Goal: Navigation & Orientation: Find specific page/section

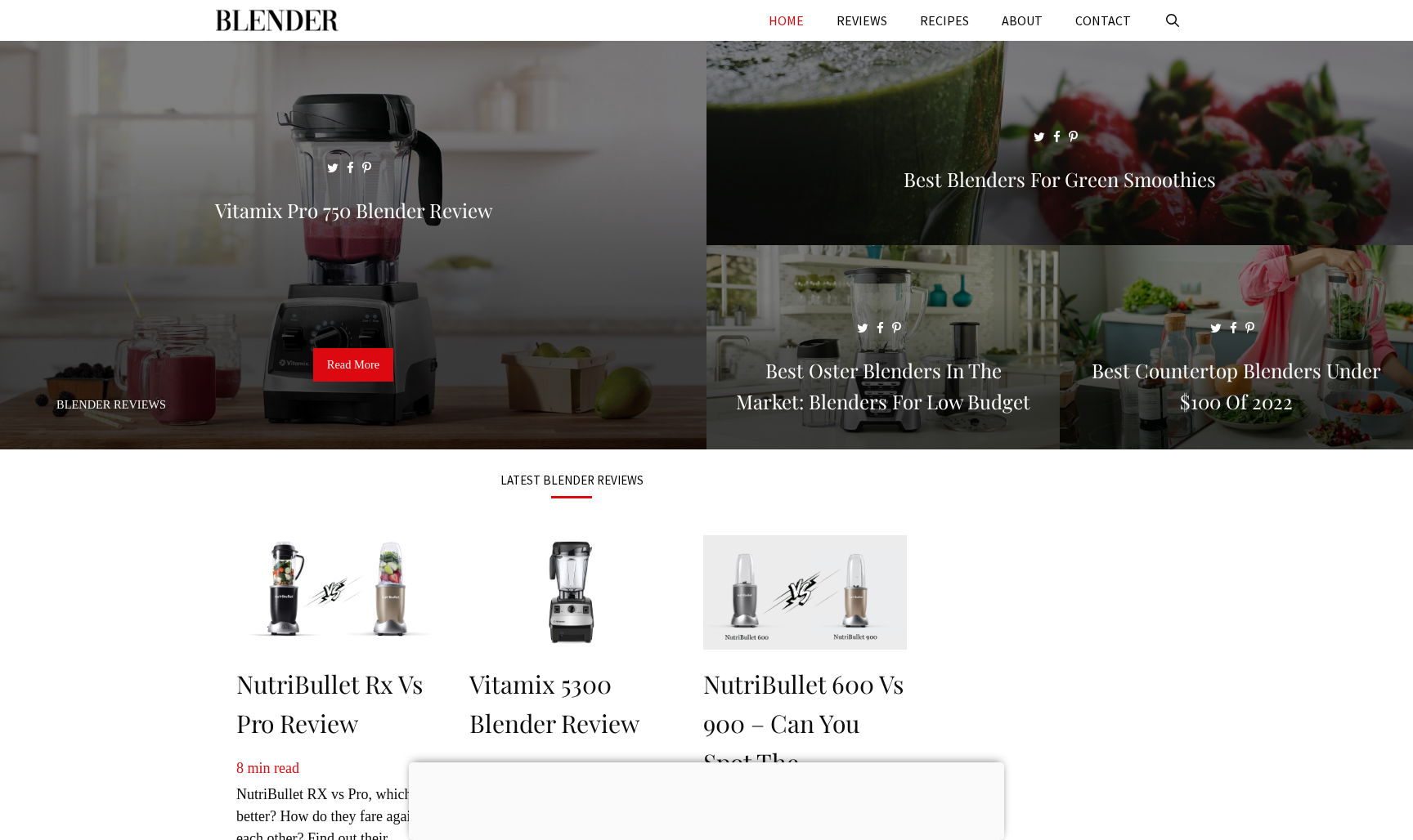
click at [796, 19] on link "HOME" at bounding box center [785, 21] width 67 height 41
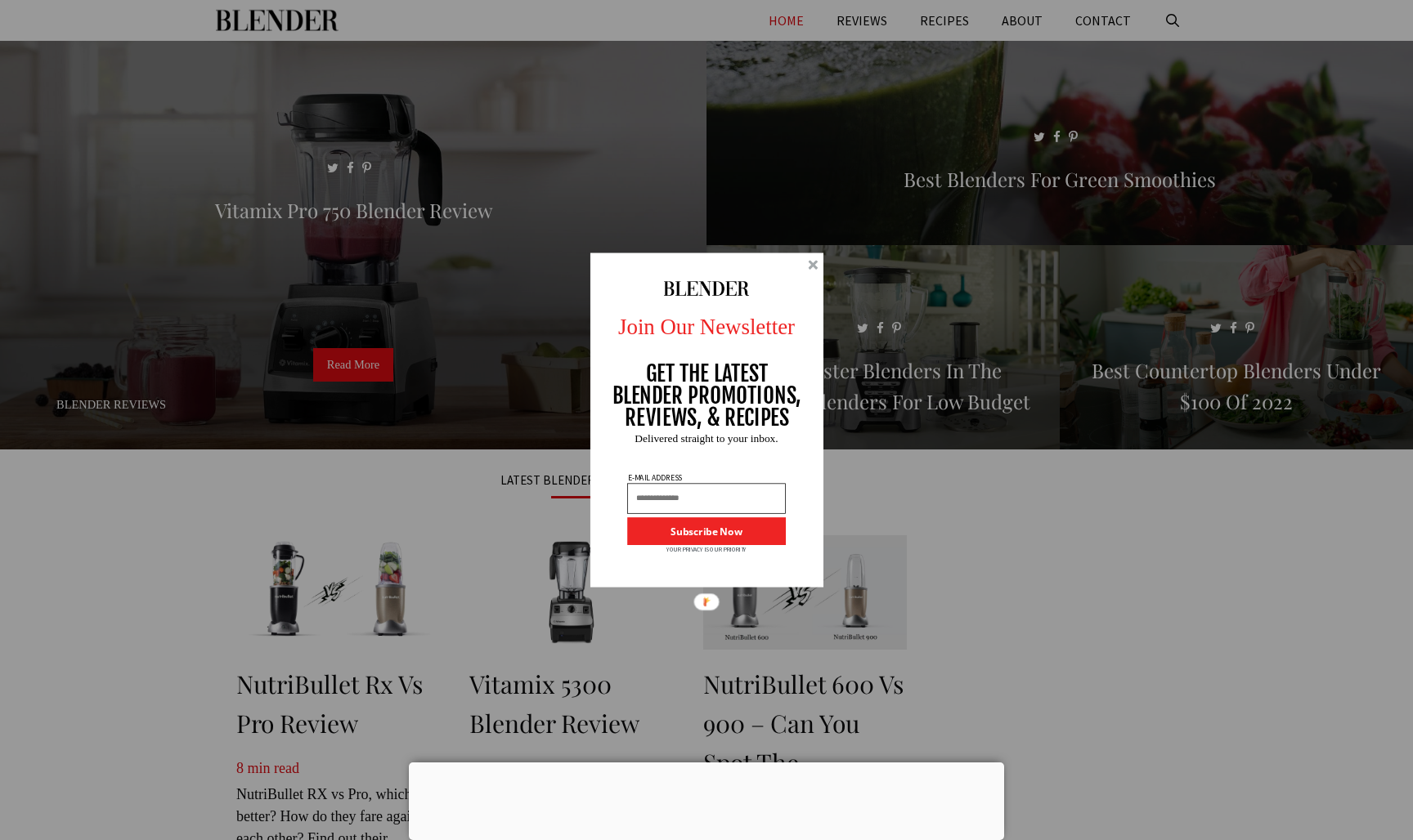
click at [815, 262] on div at bounding box center [813, 265] width 10 height 10
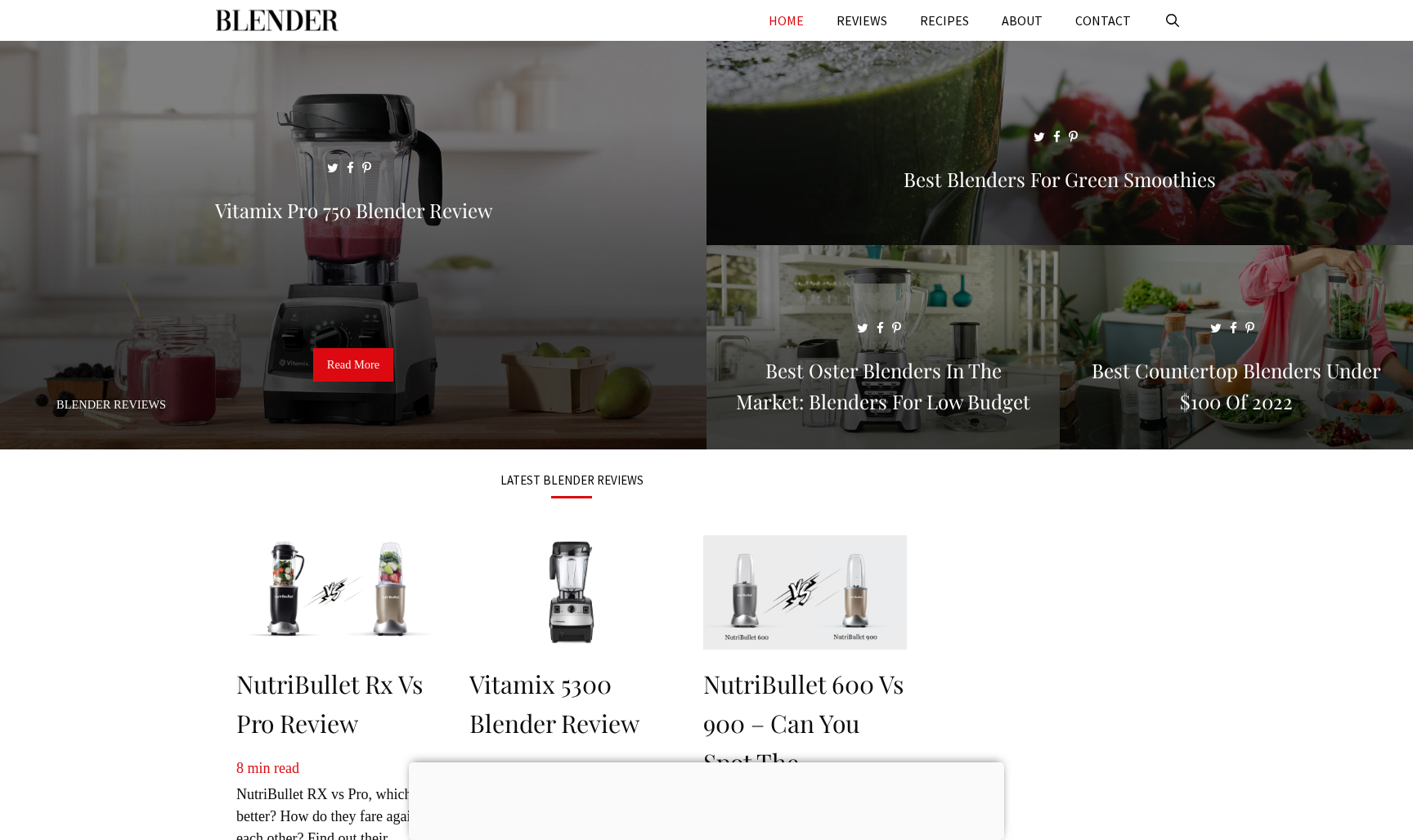
click at [797, 19] on link "HOME" at bounding box center [785, 21] width 67 height 41
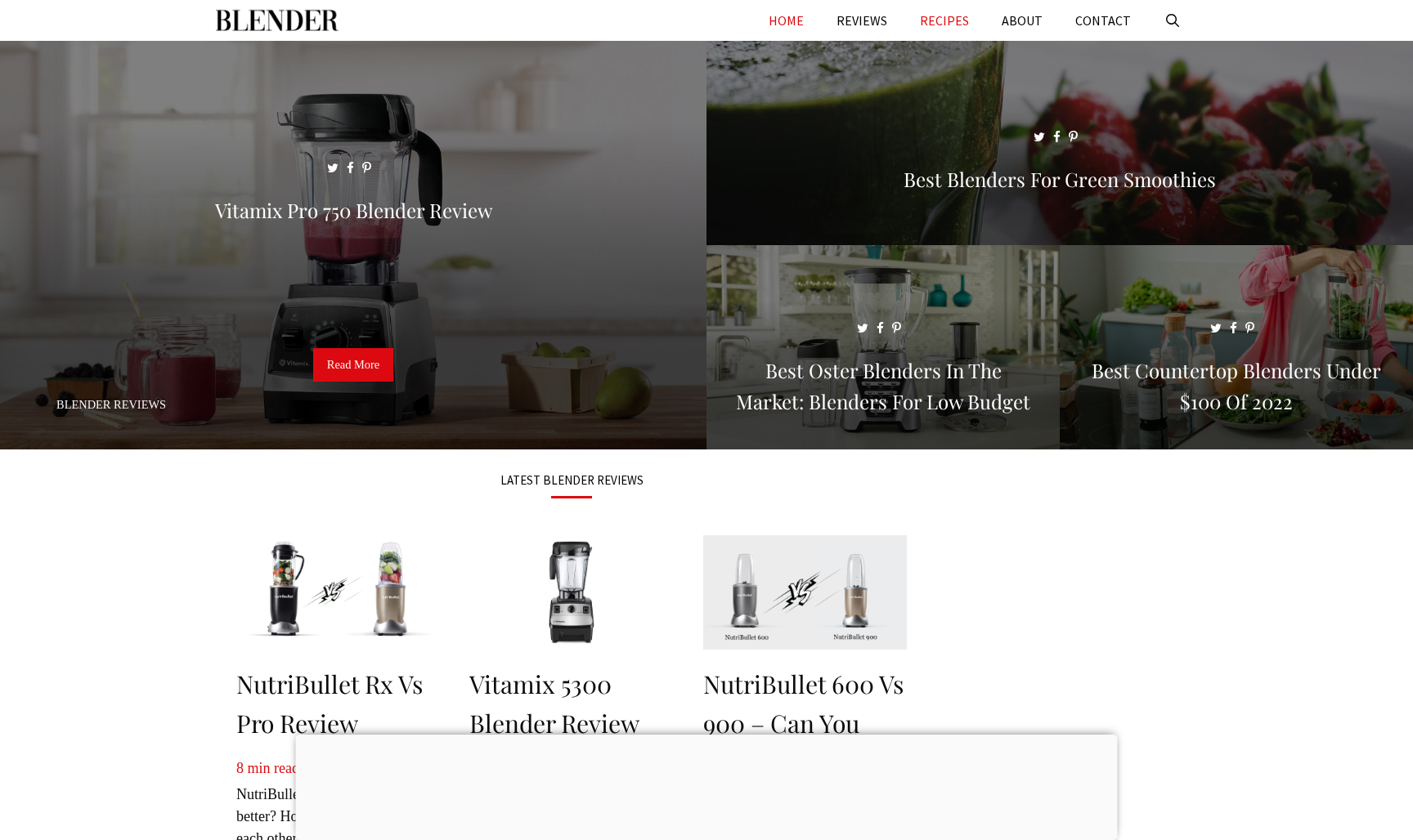
click at [969, 18] on link "RECIPES" at bounding box center [945, 21] width 82 height 41
